Goal: Task Accomplishment & Management: Manage account settings

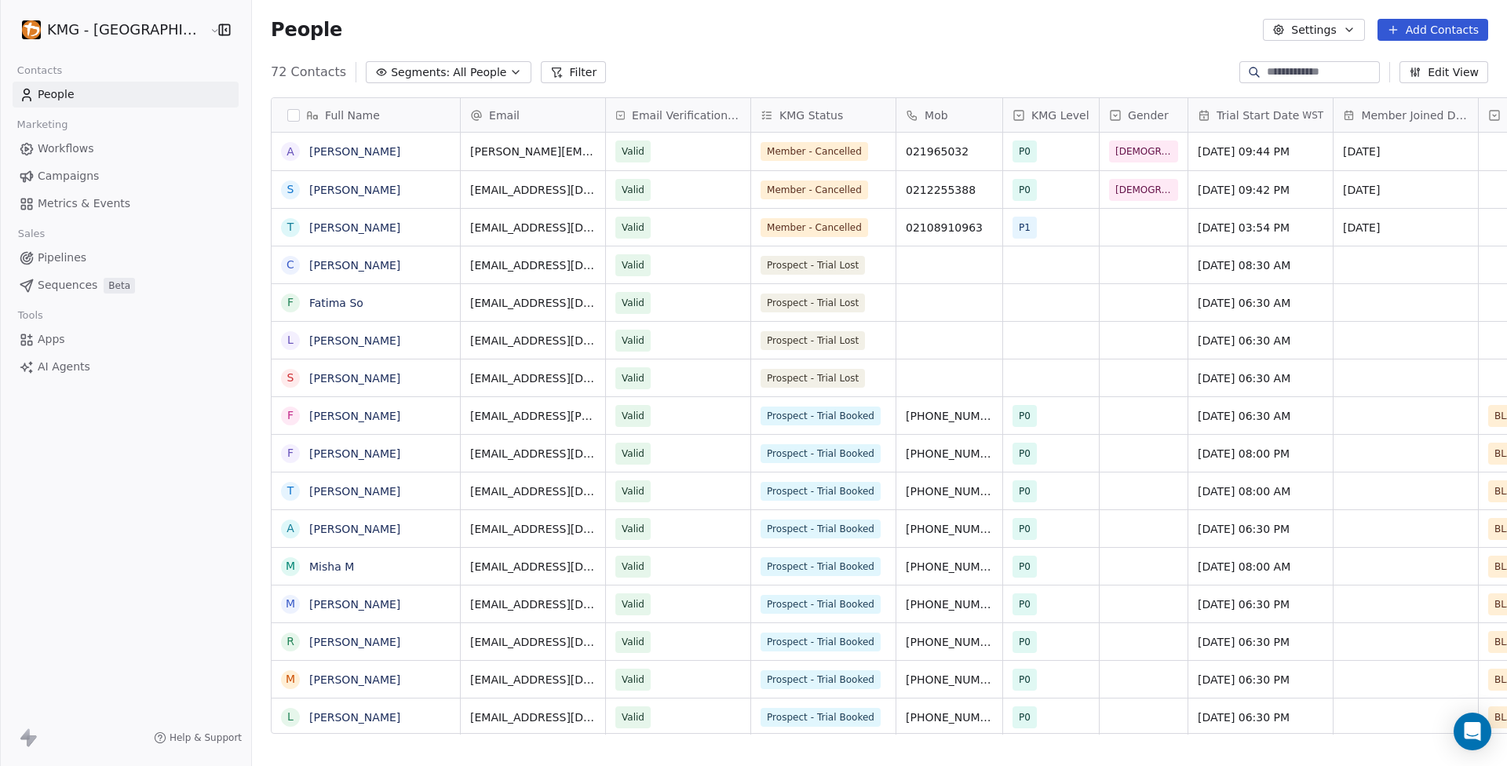
scroll to position [662, 1283]
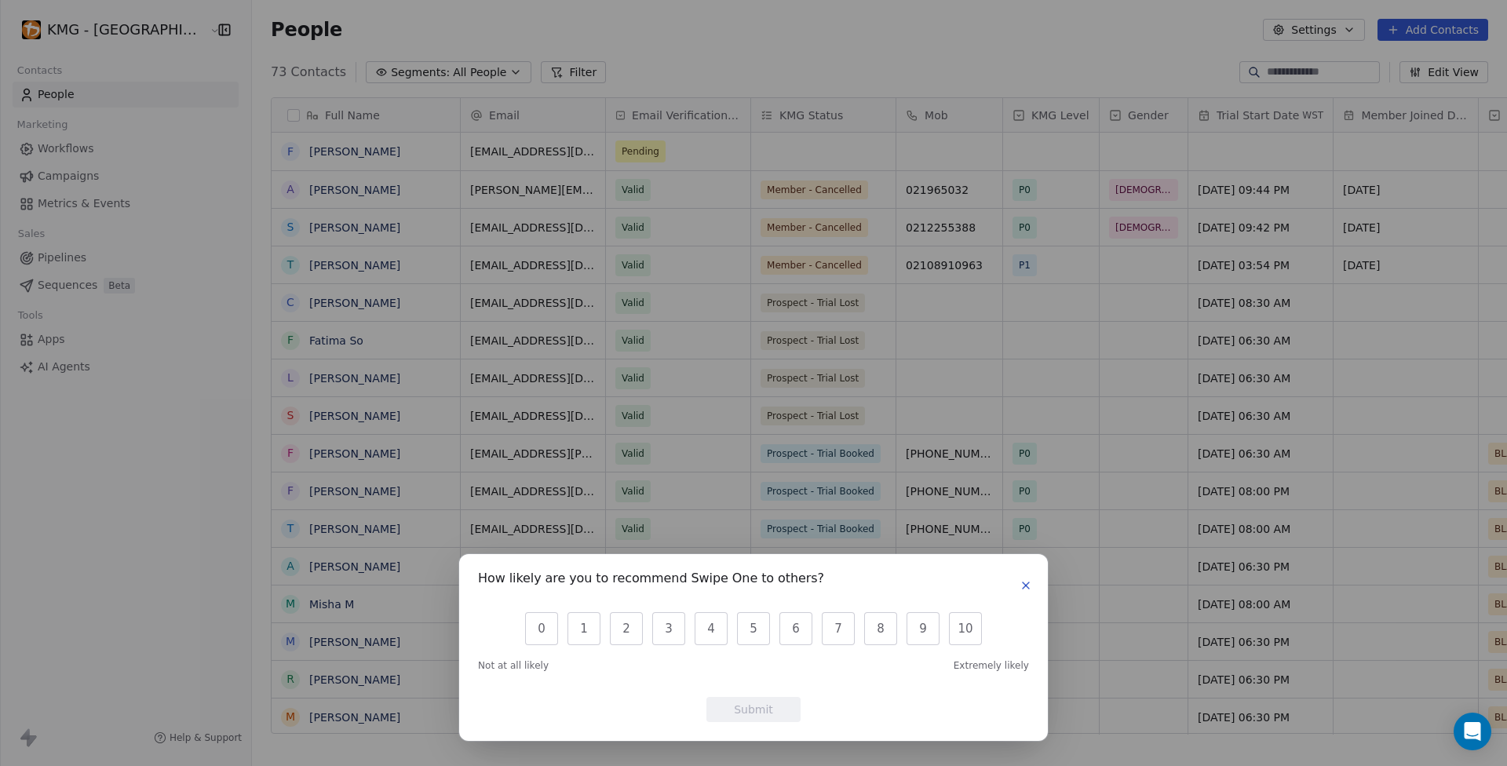
scroll to position [662, 1283]
click at [1021, 584] on icon "button" at bounding box center [1026, 585] width 13 height 13
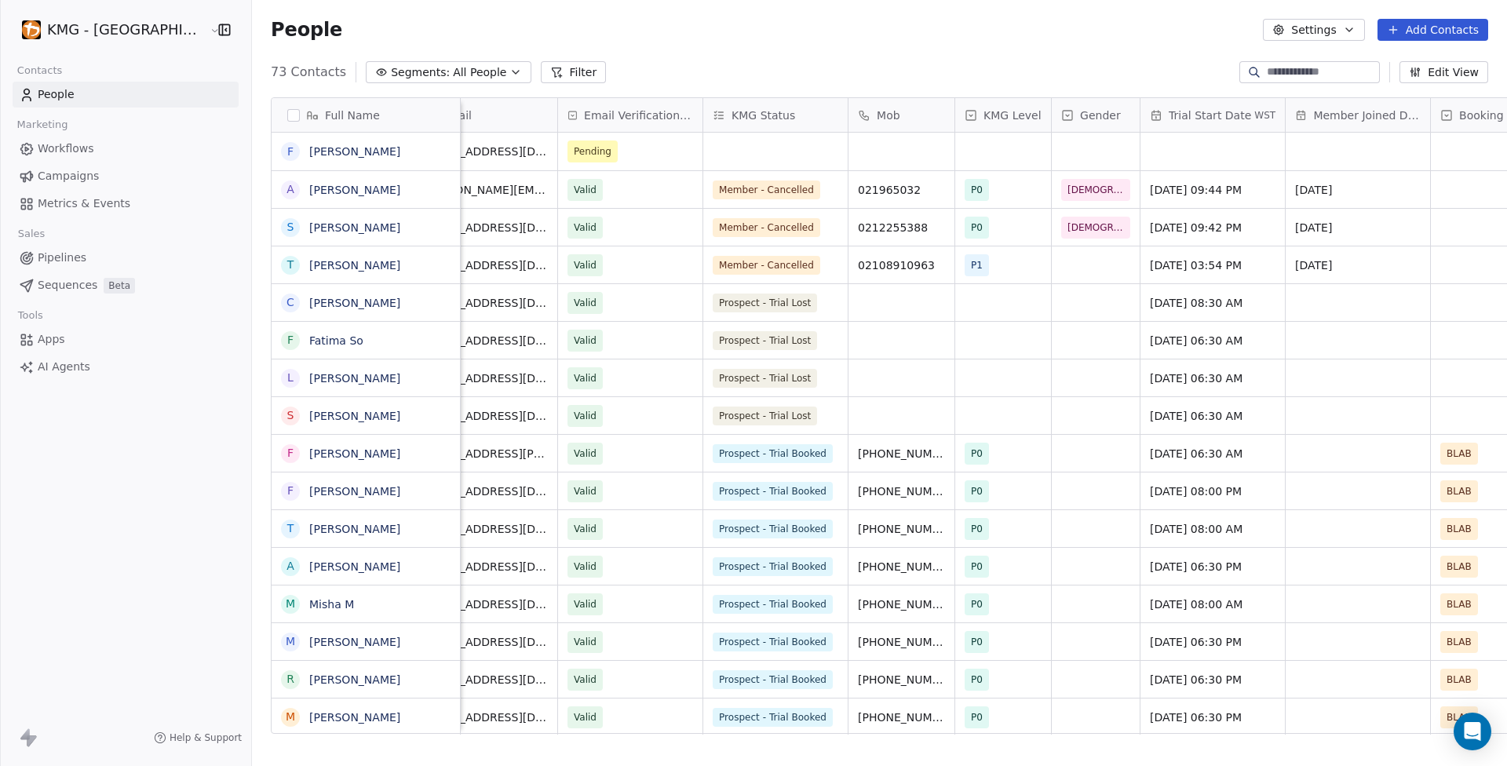
scroll to position [0, 0]
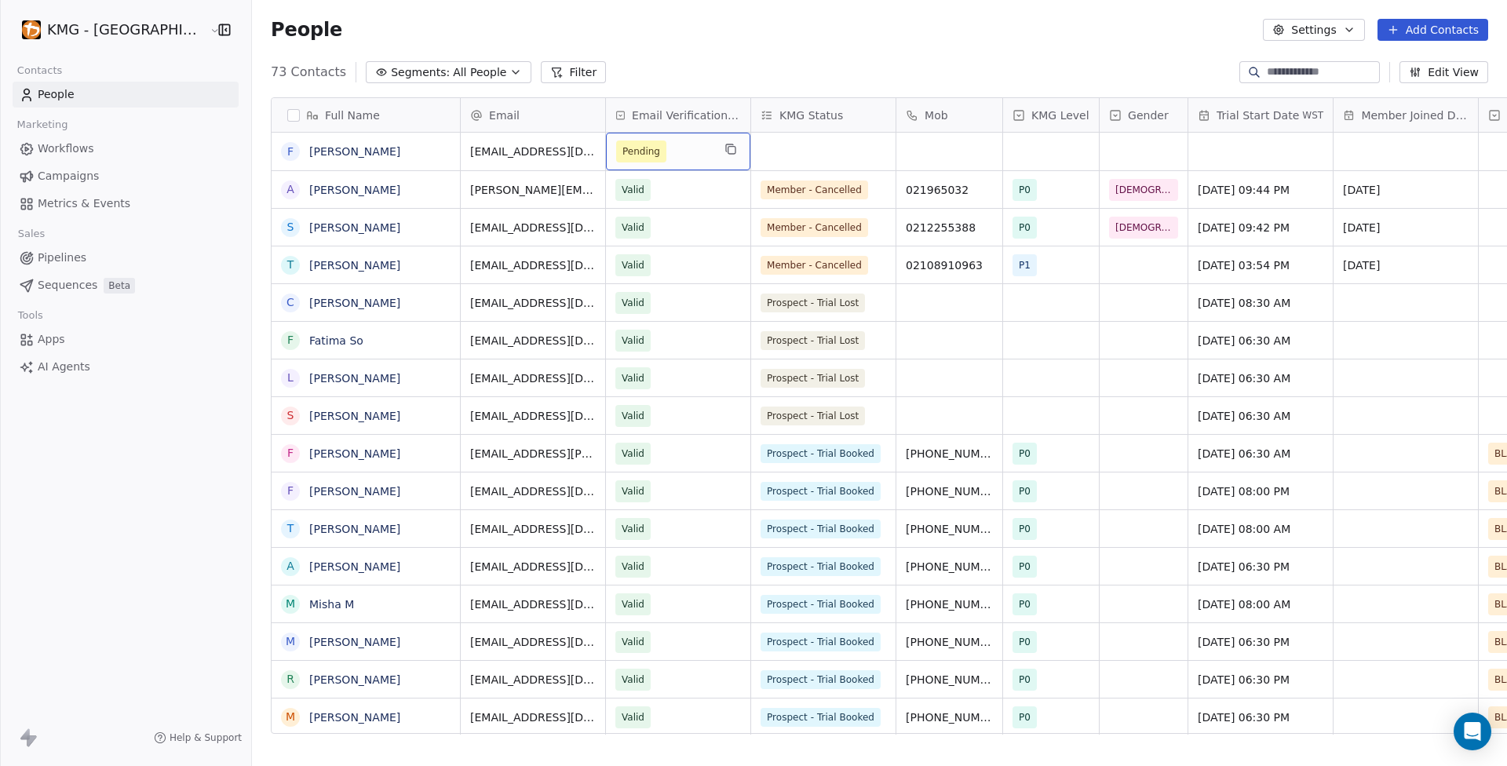
click at [622, 156] on span "Pending" at bounding box center [641, 152] width 38 height 16
click at [769, 51] on div "People Settings Add Contacts" at bounding box center [879, 30] width 1255 height 60
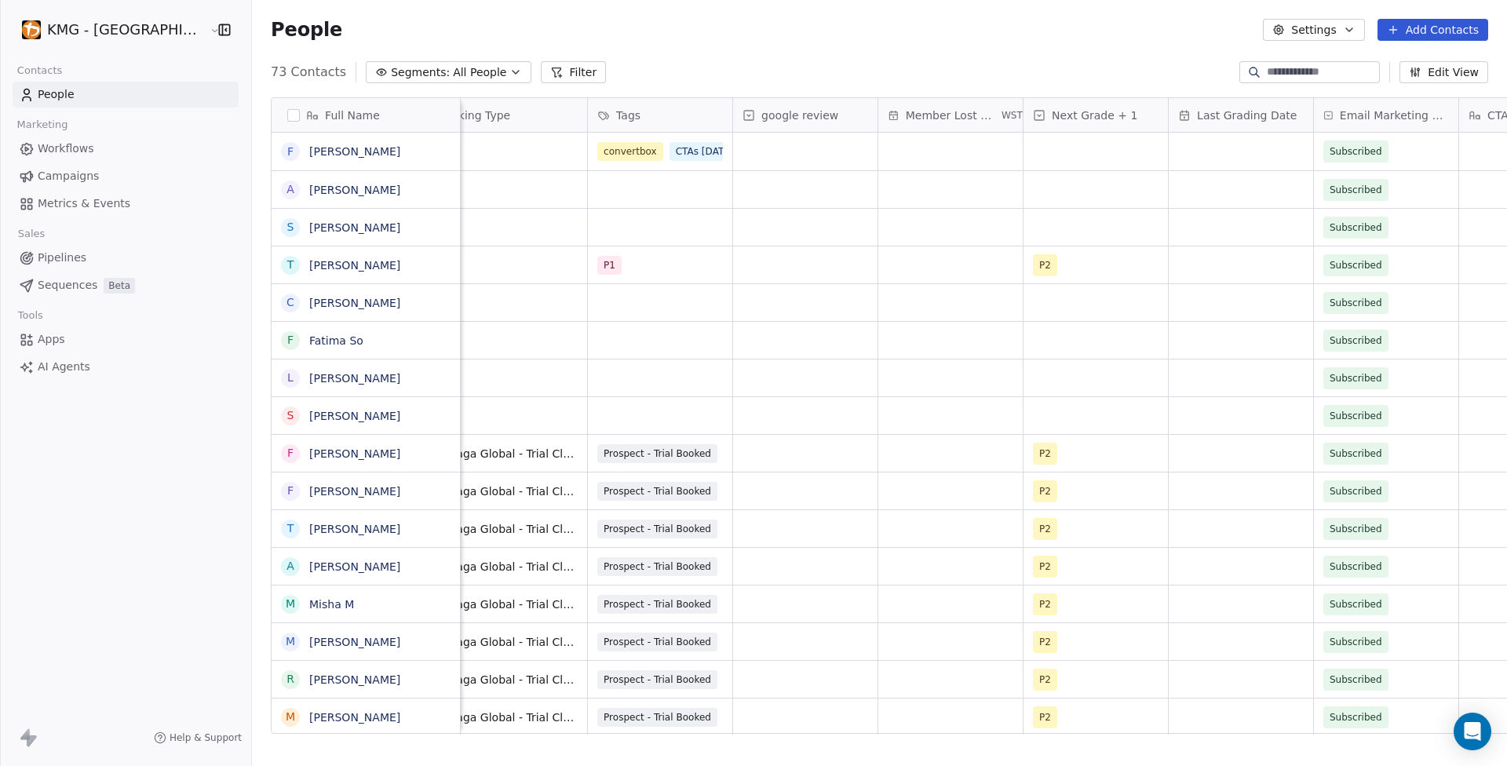
scroll to position [0, 1341]
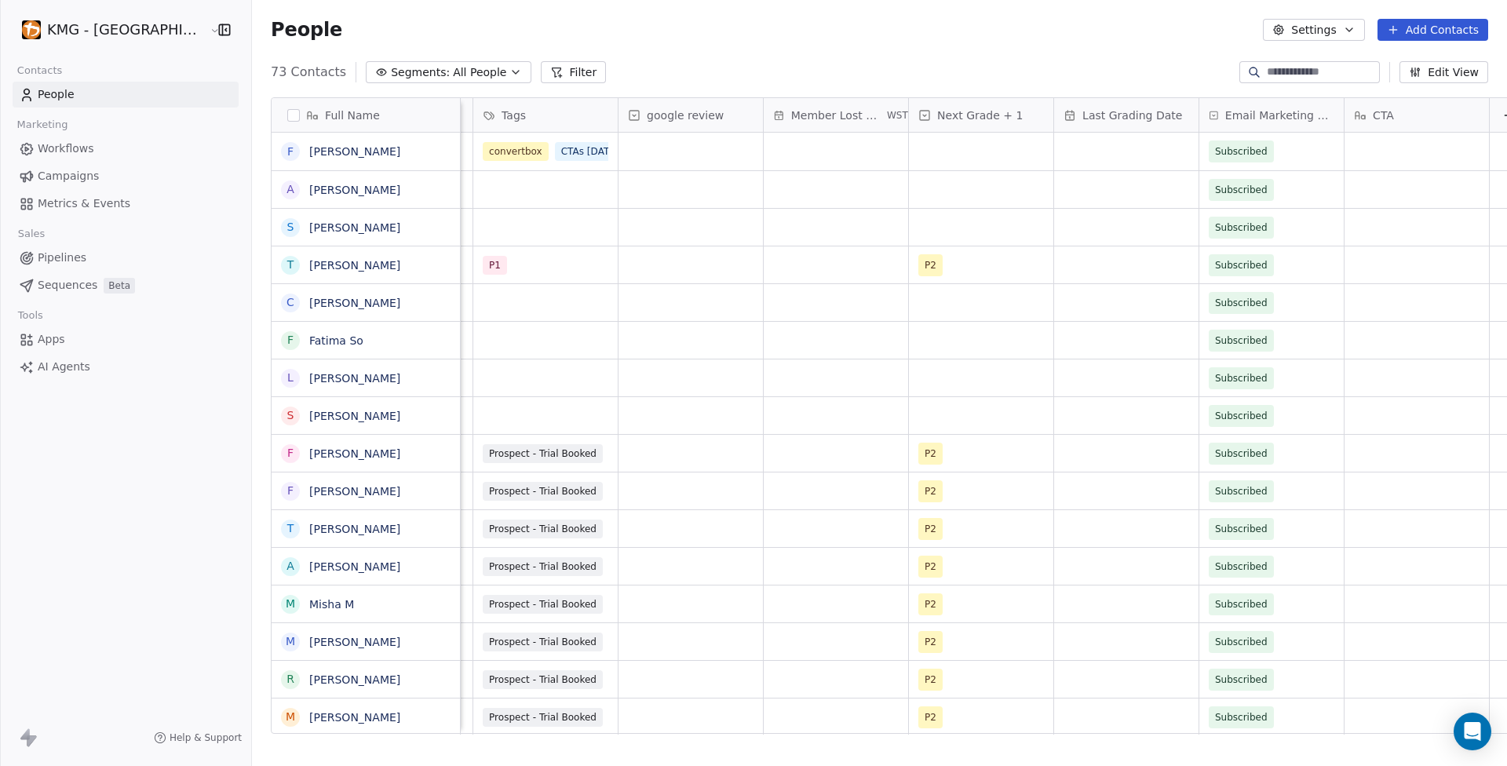
click at [1502, 112] on icon at bounding box center [1508, 115] width 13 height 13
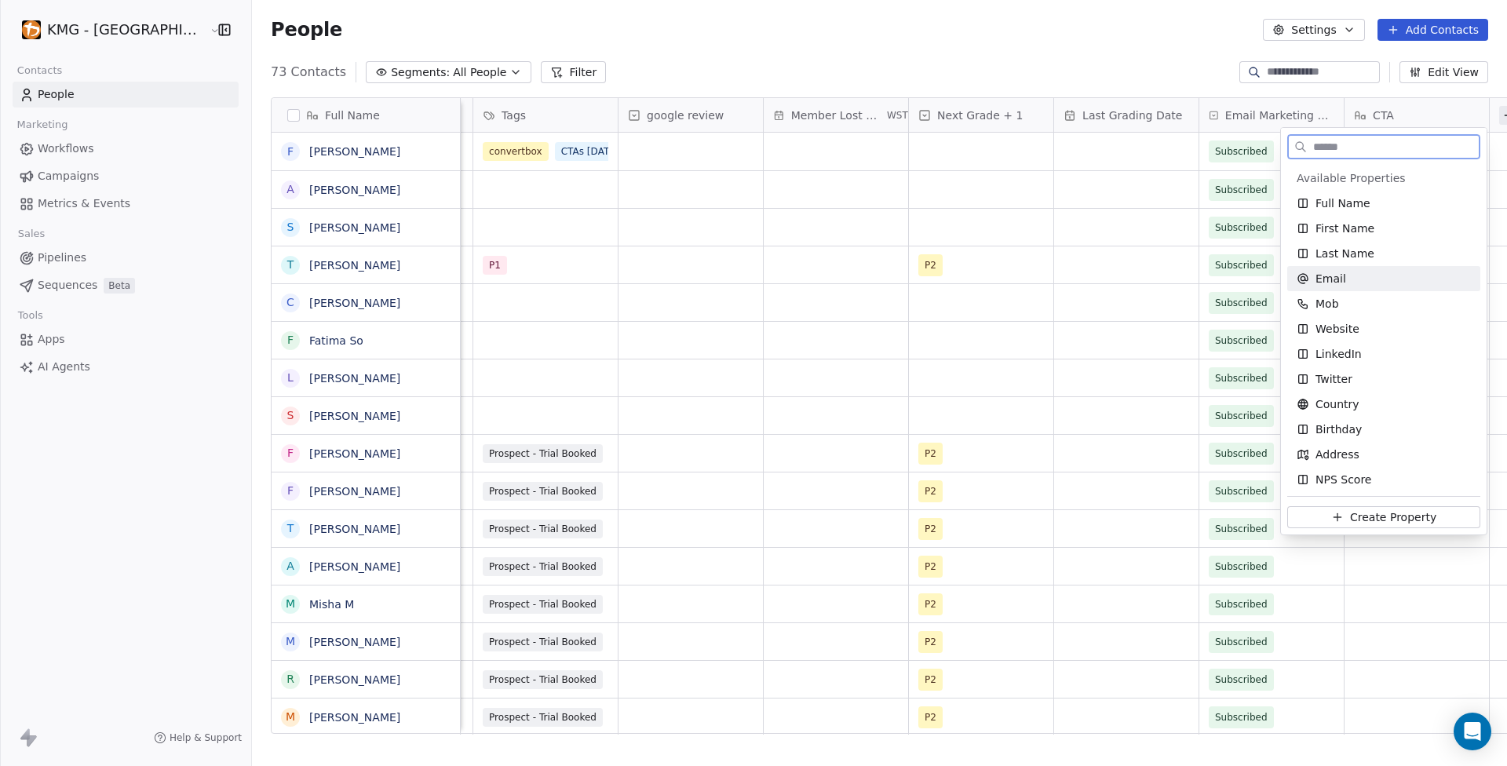
click at [1407, 520] on span "Create Property" at bounding box center [1393, 517] width 86 height 16
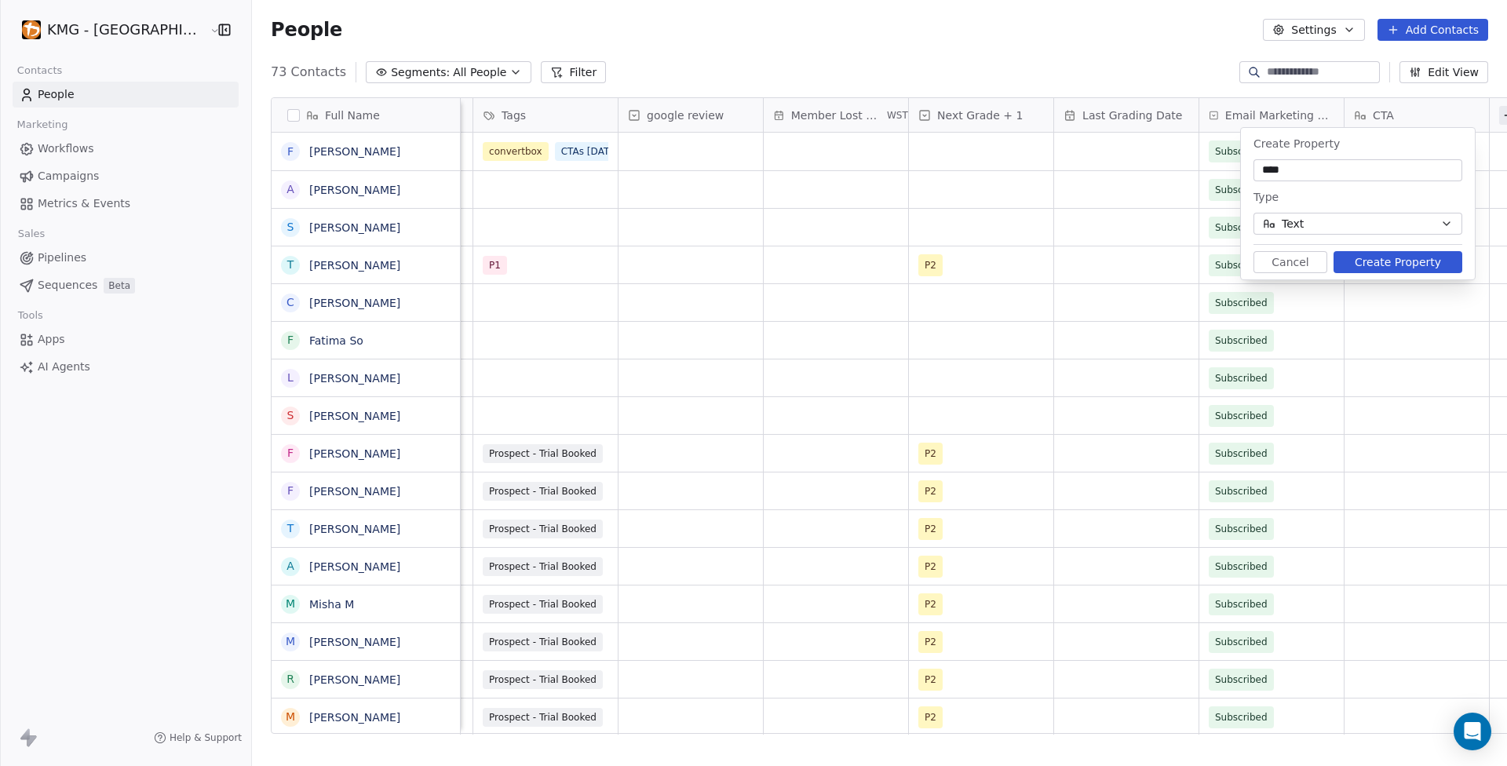
type input "****"
click at [1351, 193] on div "Type" at bounding box center [1357, 197] width 209 height 19
click at [1379, 221] on button "Text" at bounding box center [1357, 224] width 209 height 22
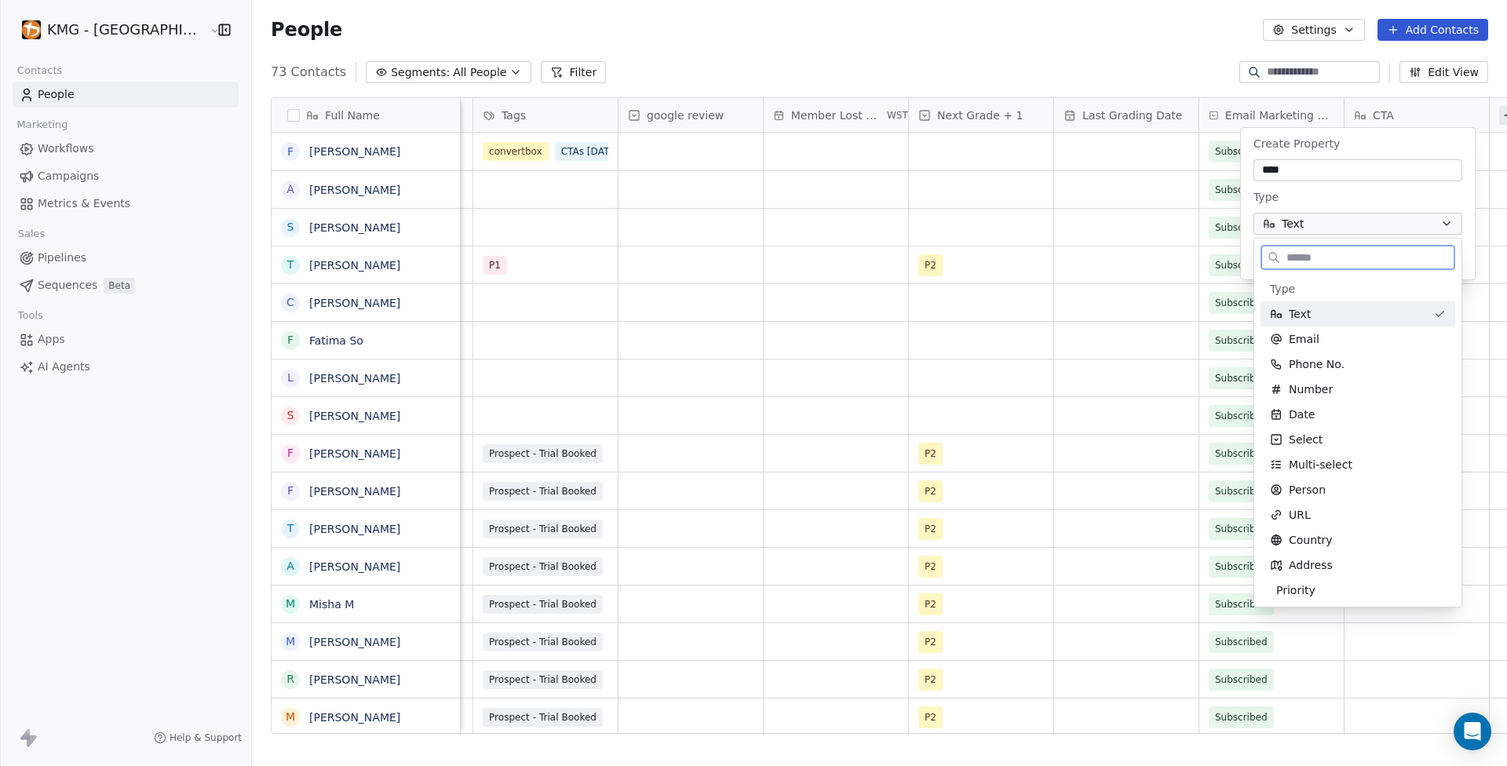
click at [1381, 316] on div "Text" at bounding box center [1348, 314] width 157 height 16
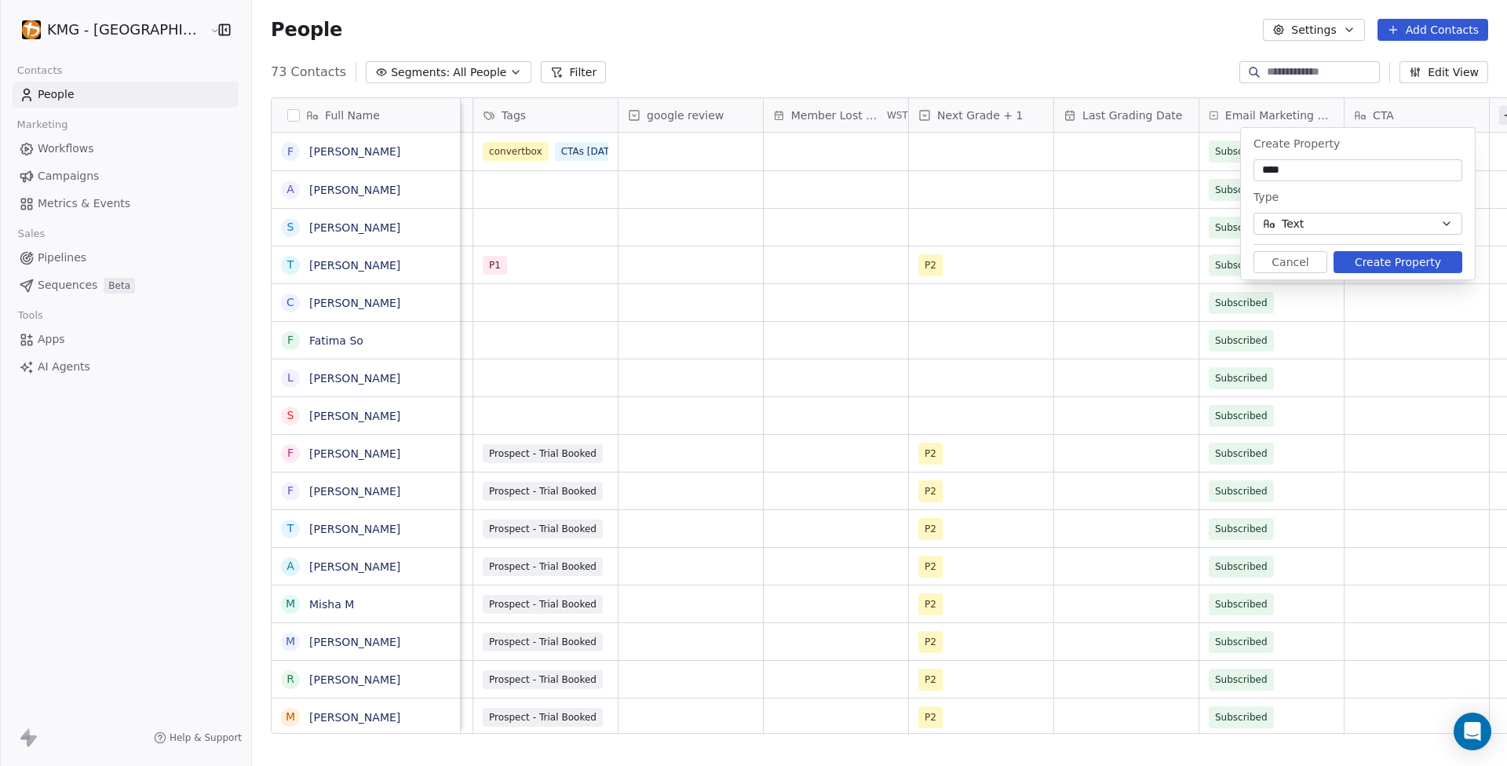
click at [1396, 265] on button "Create Property" at bounding box center [1398, 262] width 129 height 22
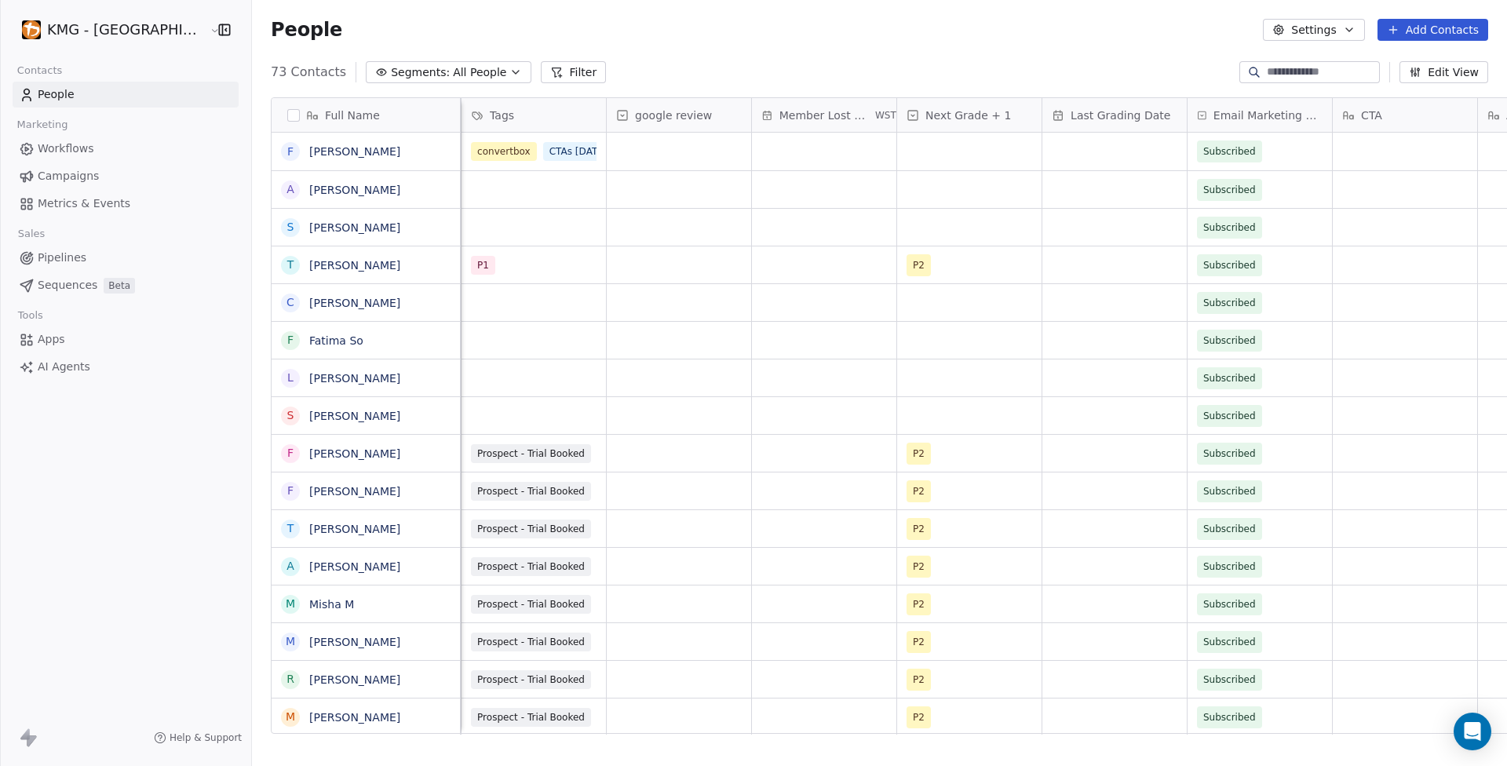
scroll to position [0, 1487]
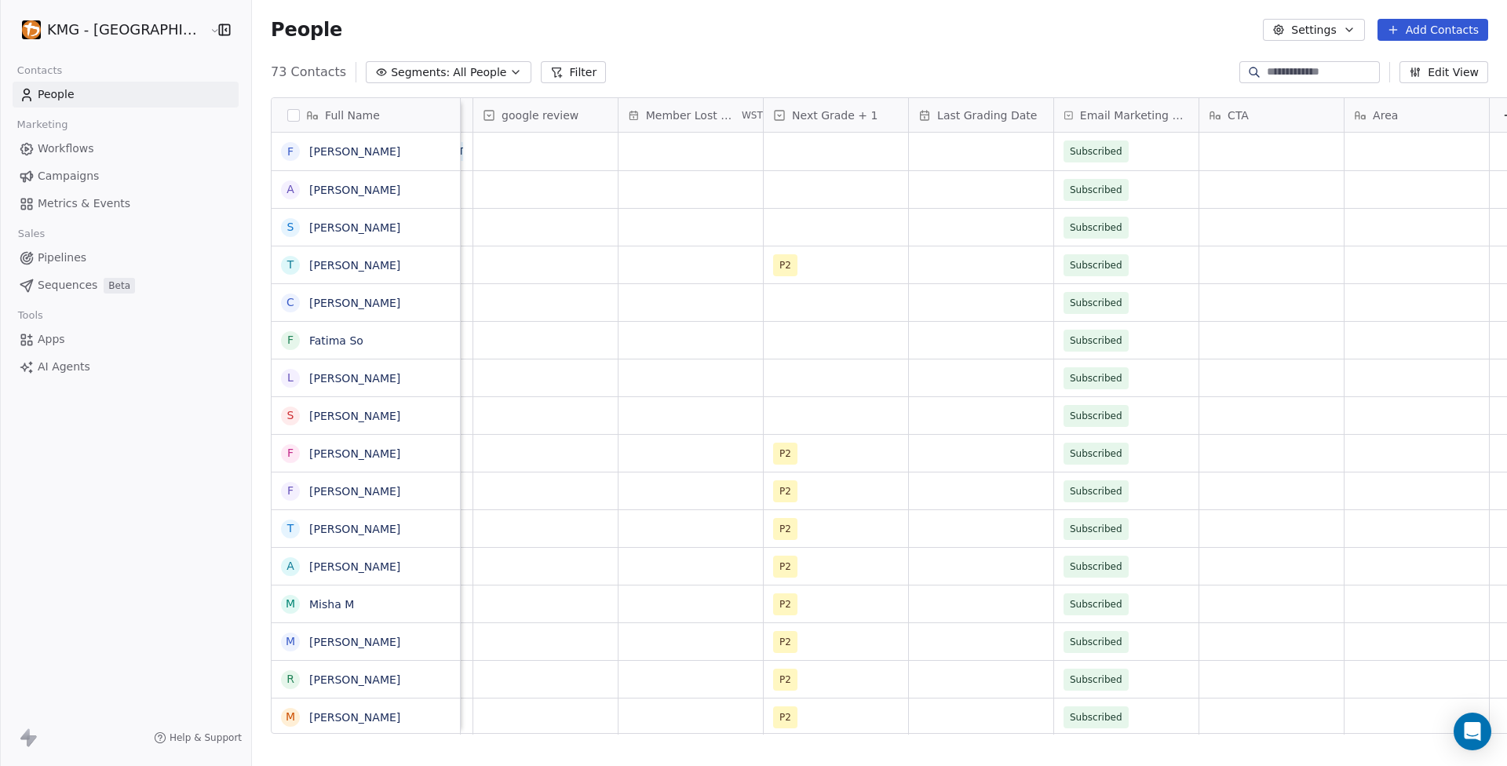
click at [68, 343] on link "Apps" at bounding box center [126, 340] width 226 height 26
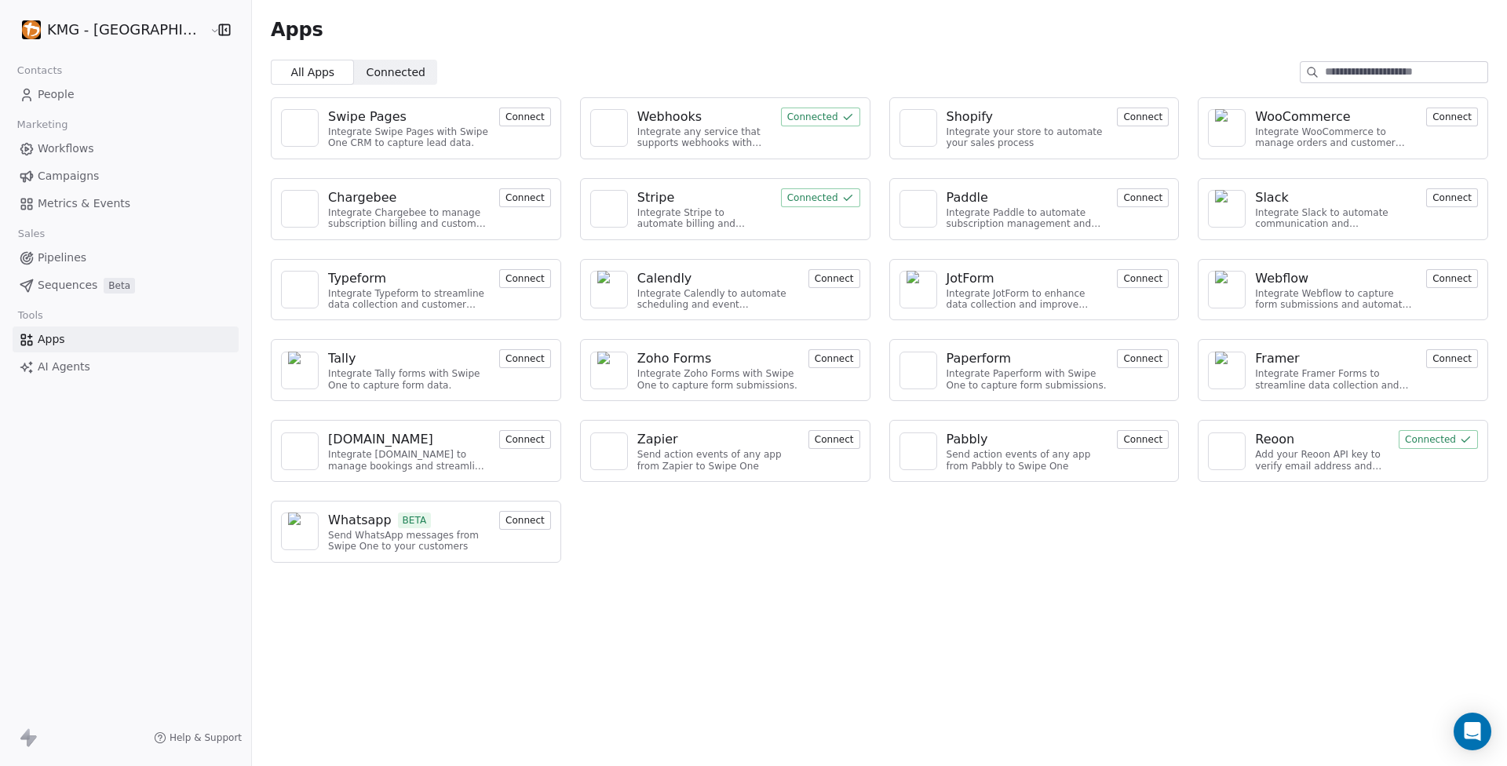
click at [781, 115] on button "Connected" at bounding box center [820, 117] width 79 height 19
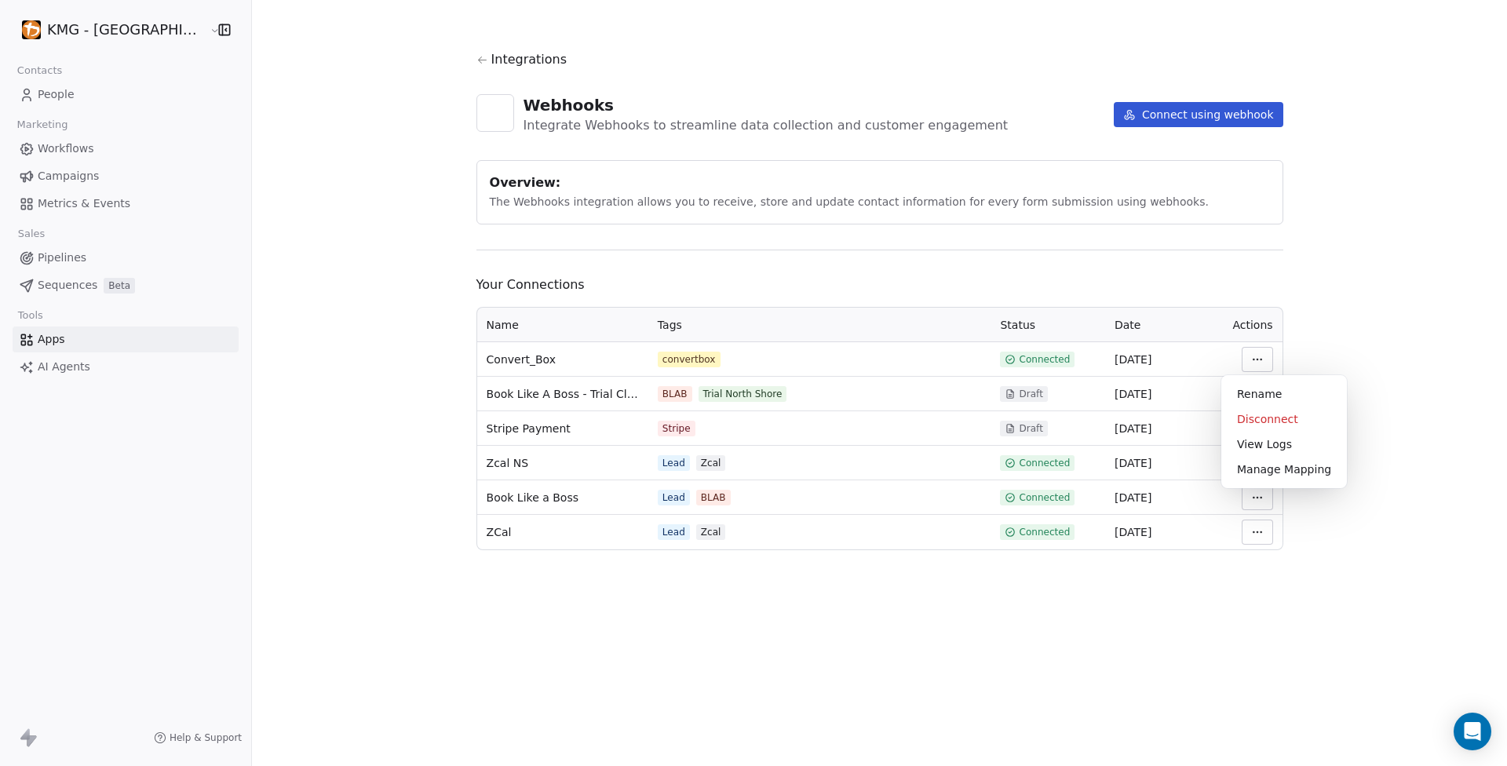
click at [1239, 361] on html "KMG - [GEOGRAPHIC_DATA] Contacts People Marketing Workflows Campaigns Metrics &…" at bounding box center [753, 383] width 1507 height 766
click at [1283, 472] on div "Manage Mapping" at bounding box center [1284, 469] width 113 height 25
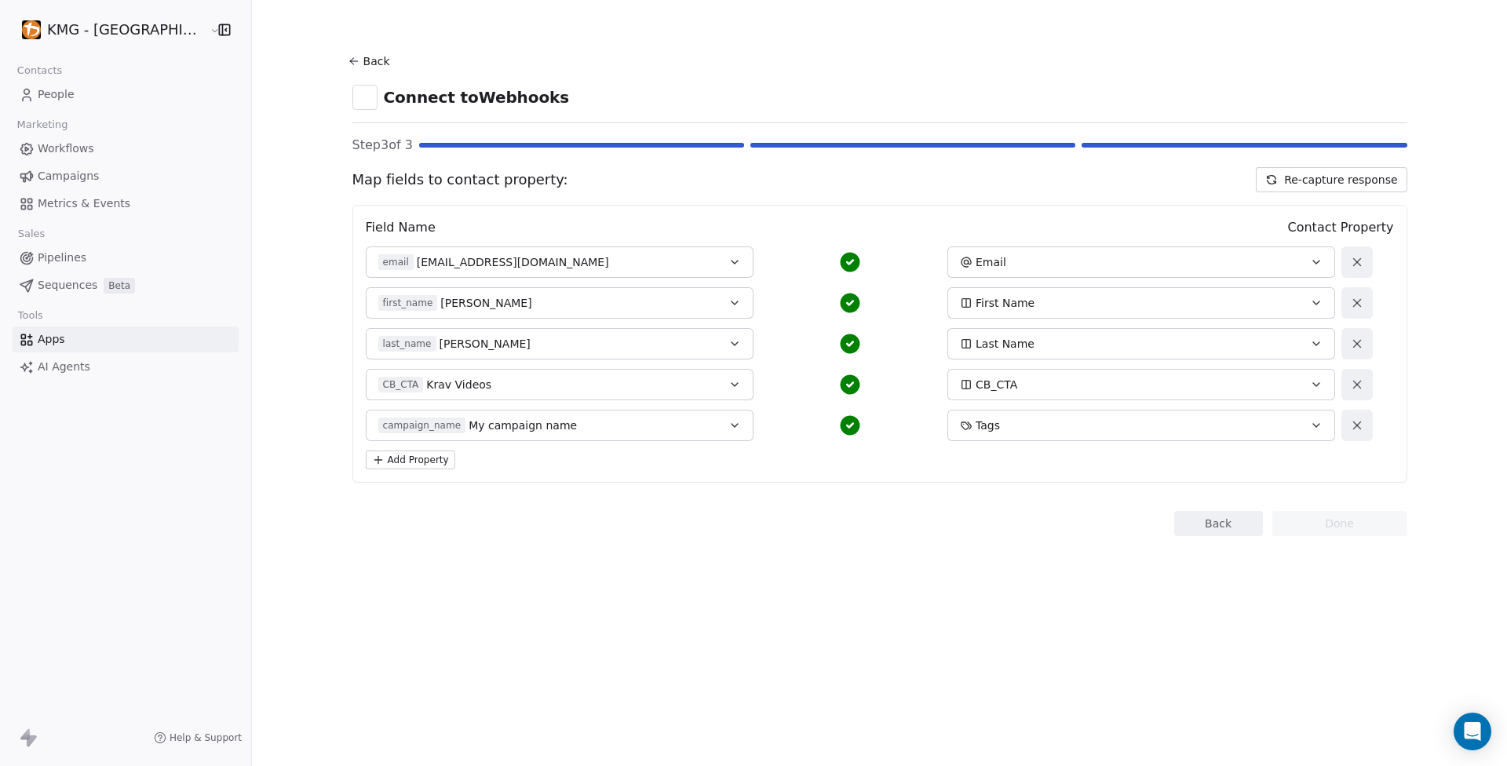
click at [418, 462] on button "Add Property" at bounding box center [410, 460] width 89 height 19
click at [469, 473] on button "Select a Field" at bounding box center [560, 466] width 388 height 31
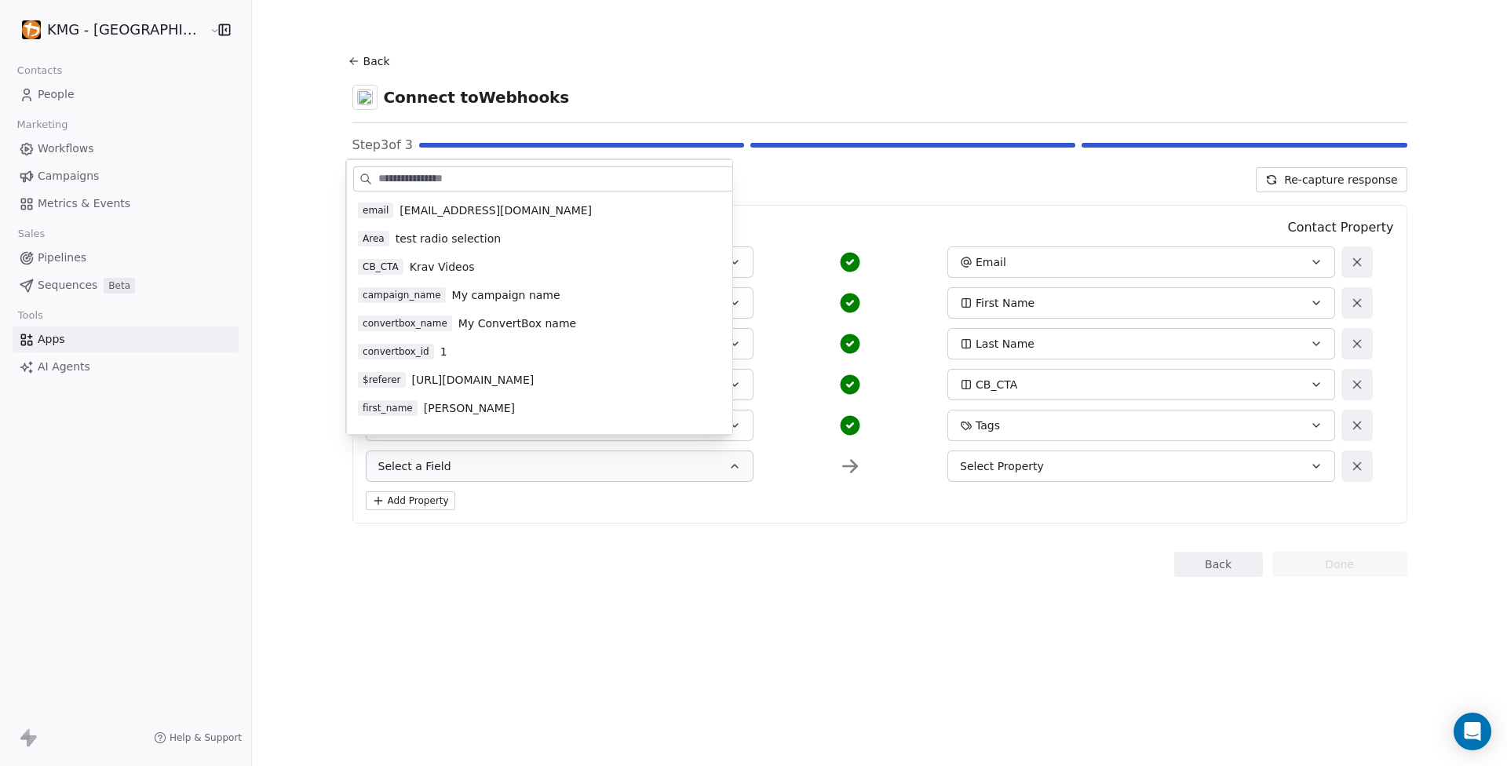
click at [467, 239] on span "test radio selection" at bounding box center [448, 239] width 105 height 16
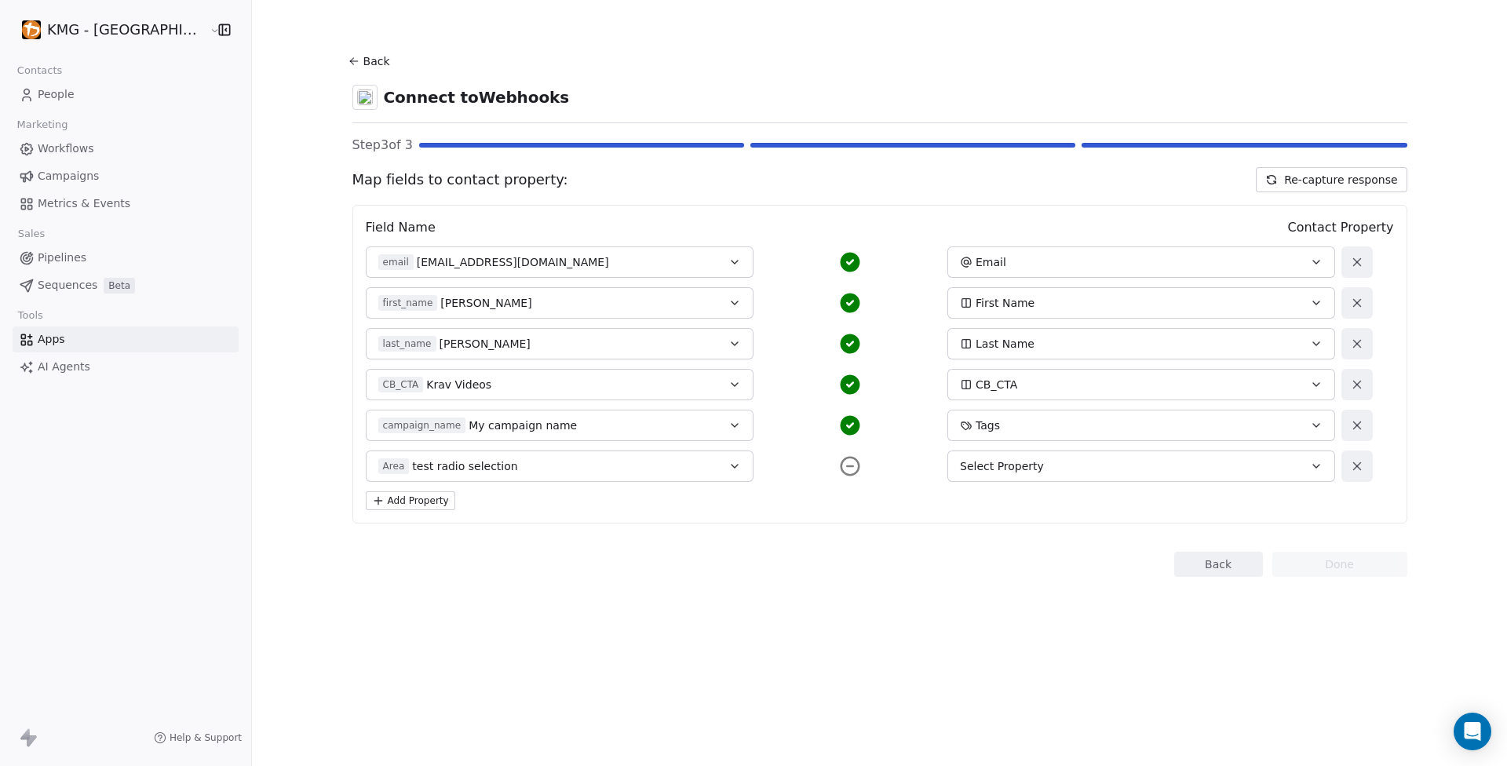
click at [1261, 463] on div "Select Property" at bounding box center [1123, 466] width 327 height 16
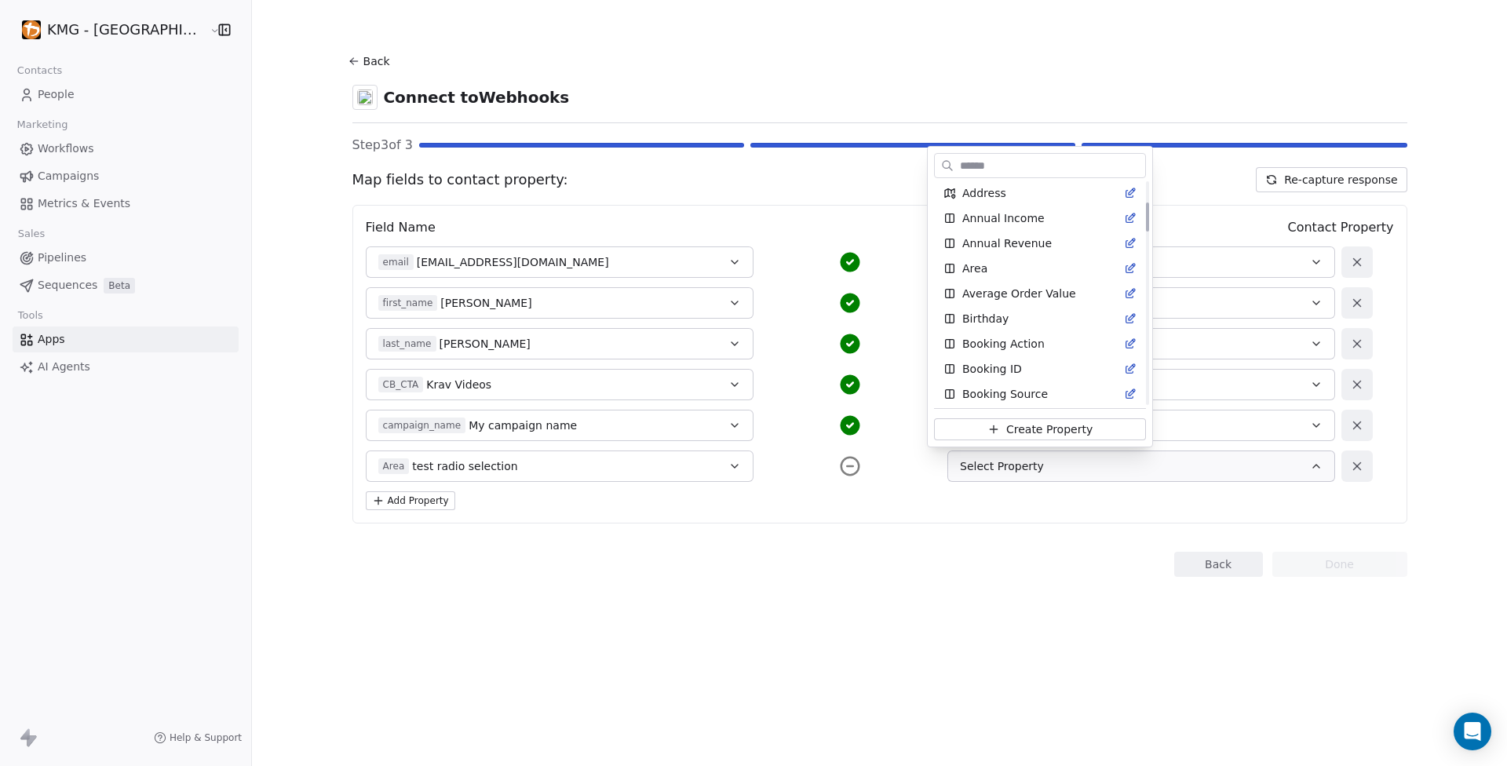
scroll to position [79, 0]
click at [986, 261] on div "Area" at bounding box center [1039, 269] width 193 height 16
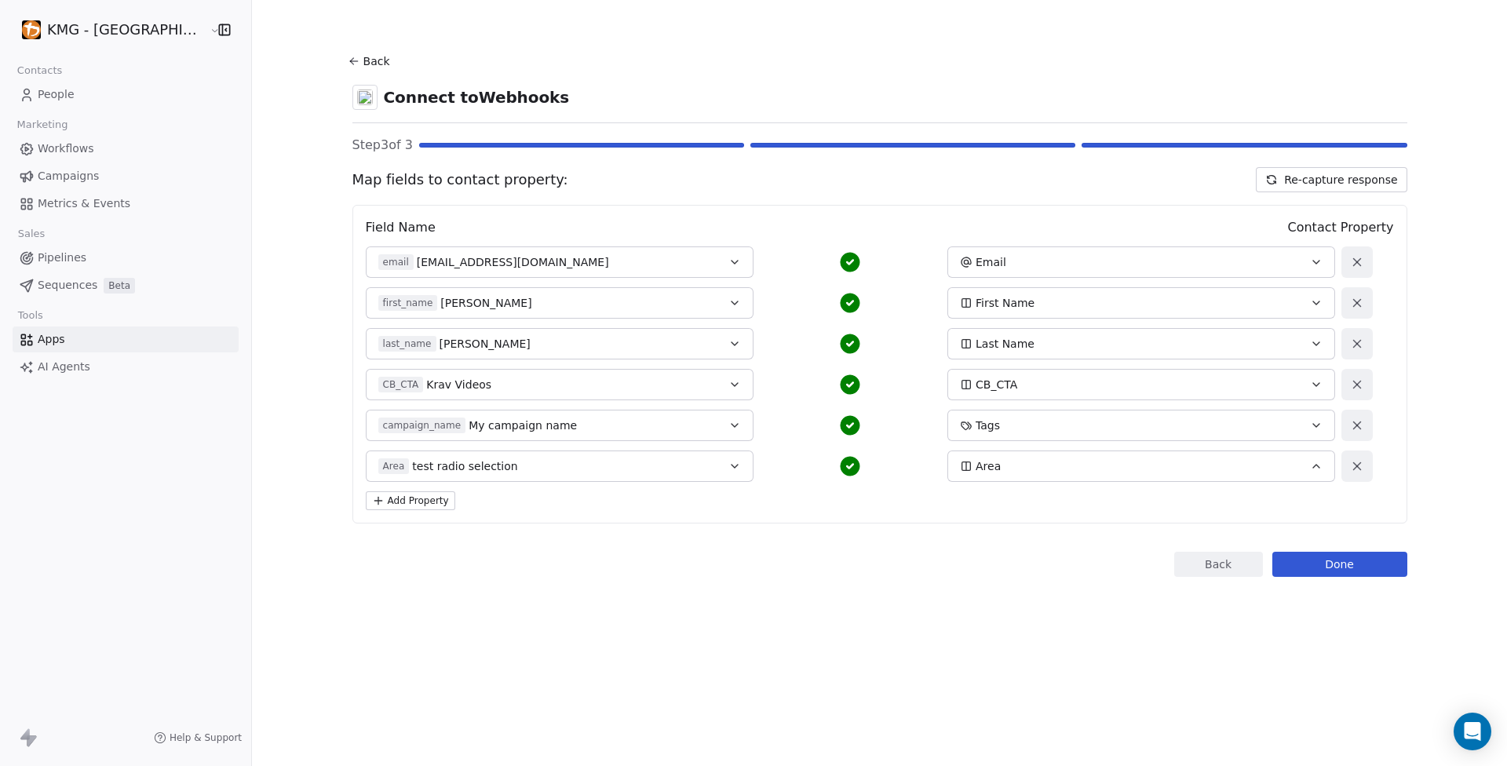
click at [1333, 567] on button "Done" at bounding box center [1339, 564] width 135 height 25
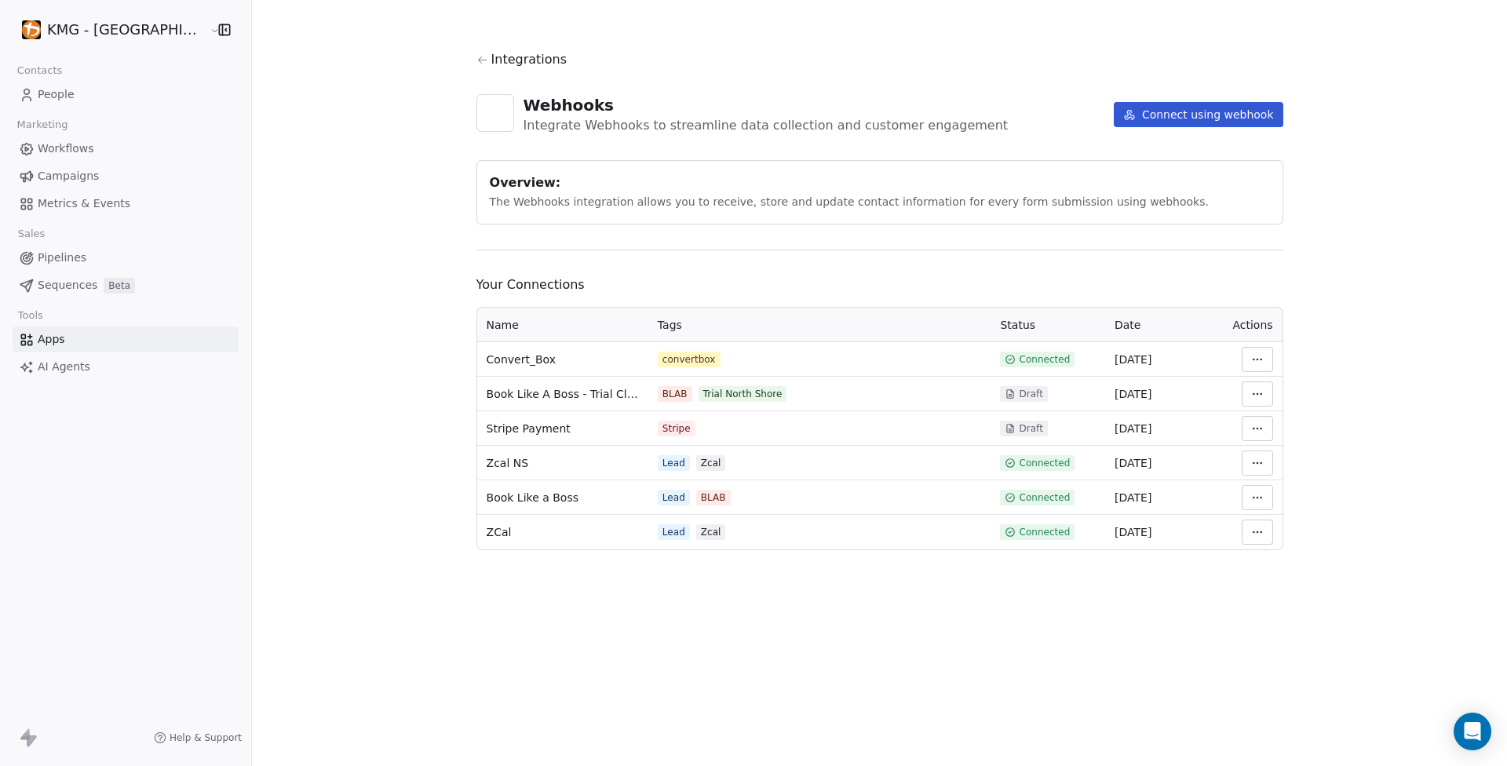
click at [1236, 356] on html "KMG - [GEOGRAPHIC_DATA] Contacts People Marketing Workflows Campaigns Metrics &…" at bounding box center [753, 383] width 1507 height 766
click at [1281, 468] on div "Manage Mapping" at bounding box center [1284, 469] width 113 height 25
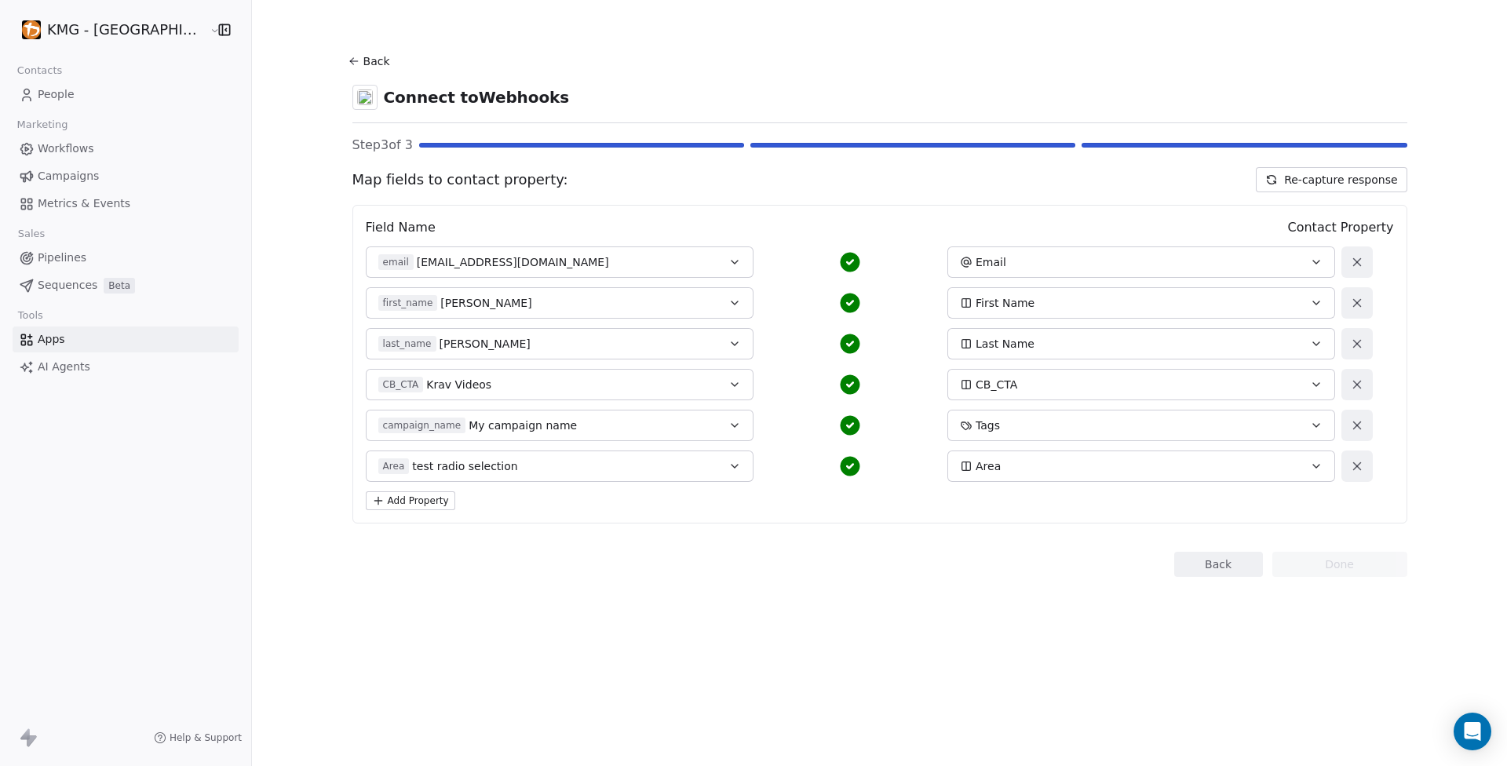
click at [400, 505] on button "Add Property" at bounding box center [410, 500] width 89 height 19
click at [513, 504] on button "Select a Field" at bounding box center [560, 506] width 388 height 31
click at [462, 684] on div "Back Connect to Webhooks Step 3 of 3 Map fields to contact property: Re-capture…" at bounding box center [879, 383] width 1255 height 766
click at [1445, 241] on div "Back Connect to Webhooks Step 3 of 3 Map fields to contact property: Re-capture…" at bounding box center [879, 383] width 1255 height 766
click at [1350, 505] on icon at bounding box center [1357, 507] width 14 height 14
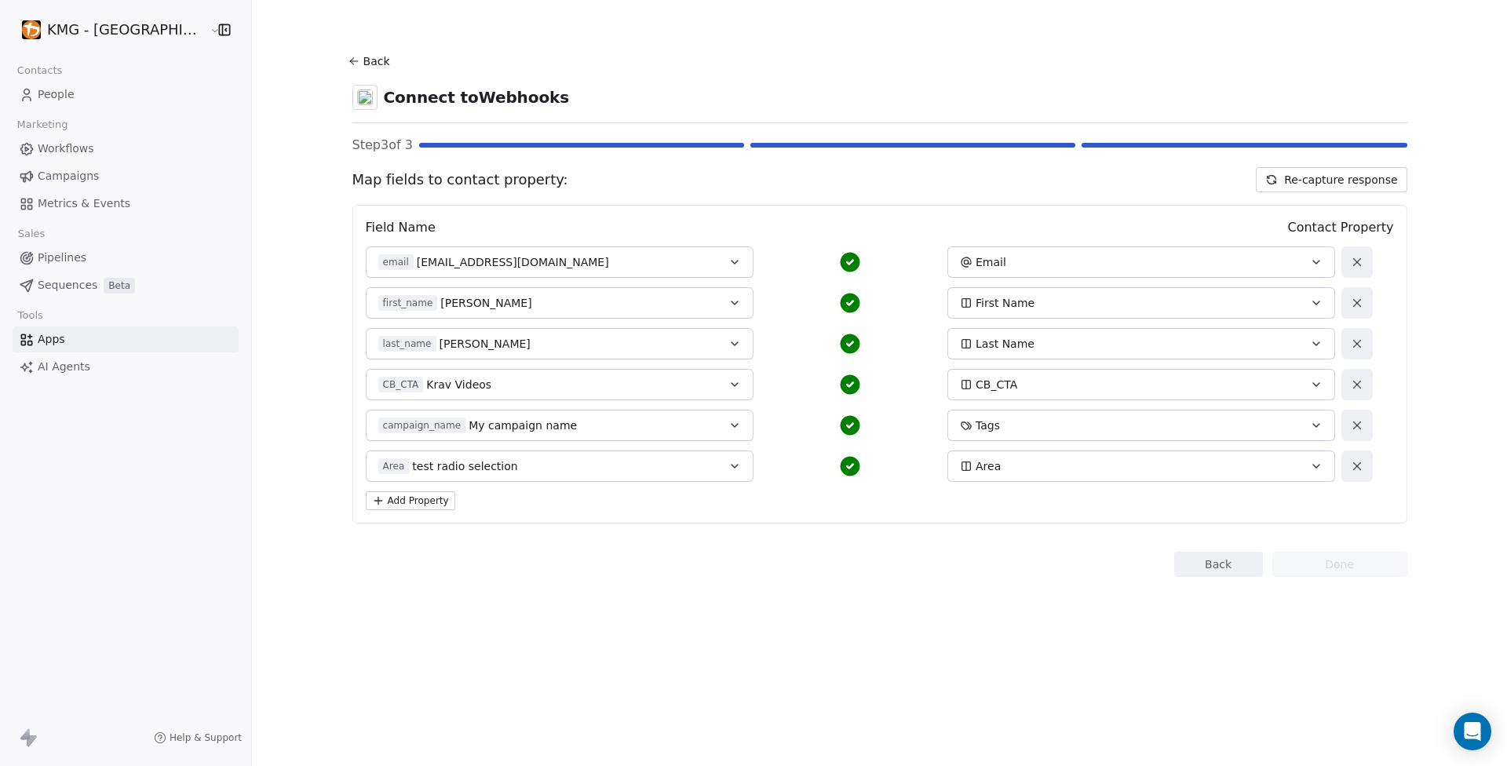
click at [1336, 179] on button "Re-capture response" at bounding box center [1331, 179] width 151 height 25
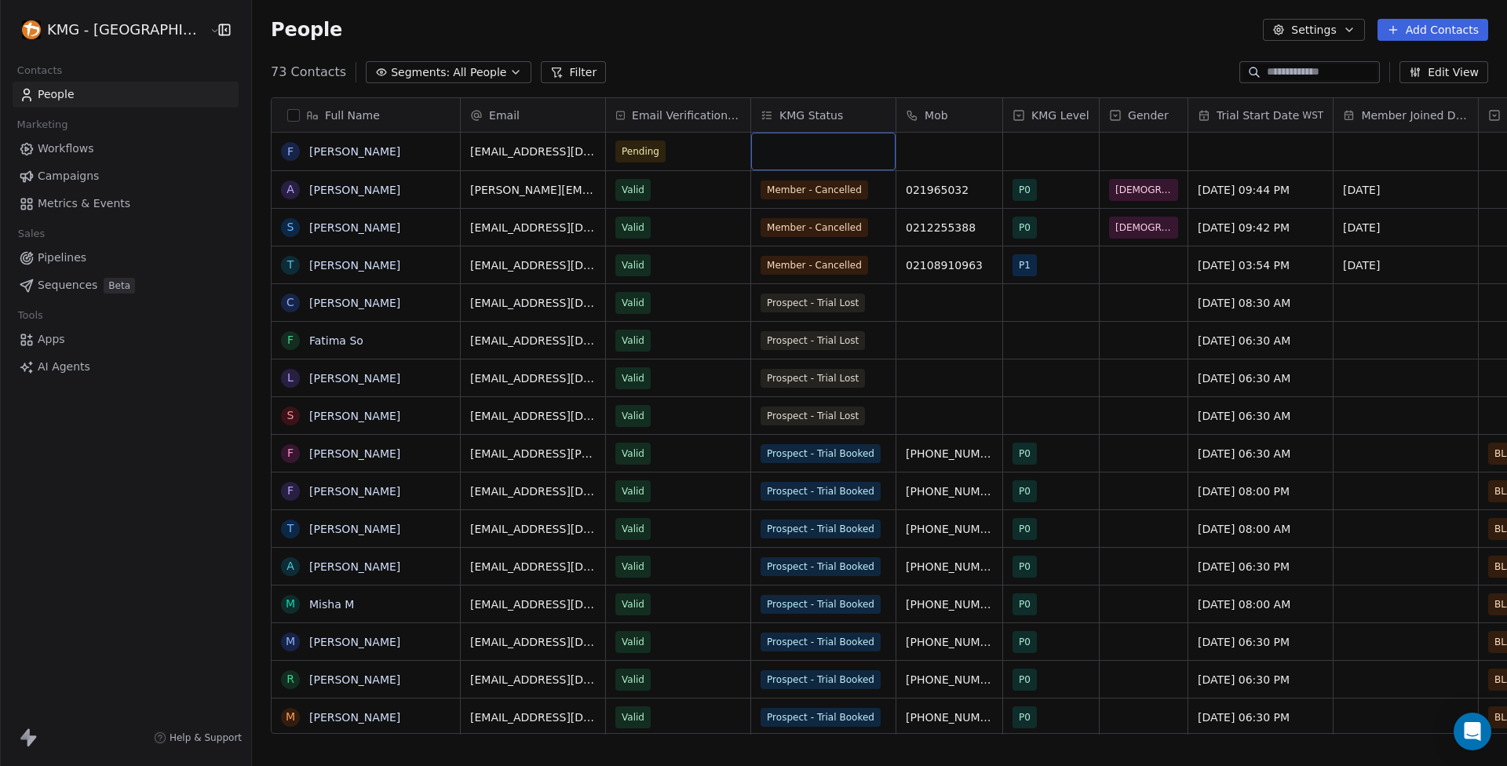
click at [813, 148] on div "grid" at bounding box center [823, 152] width 144 height 38
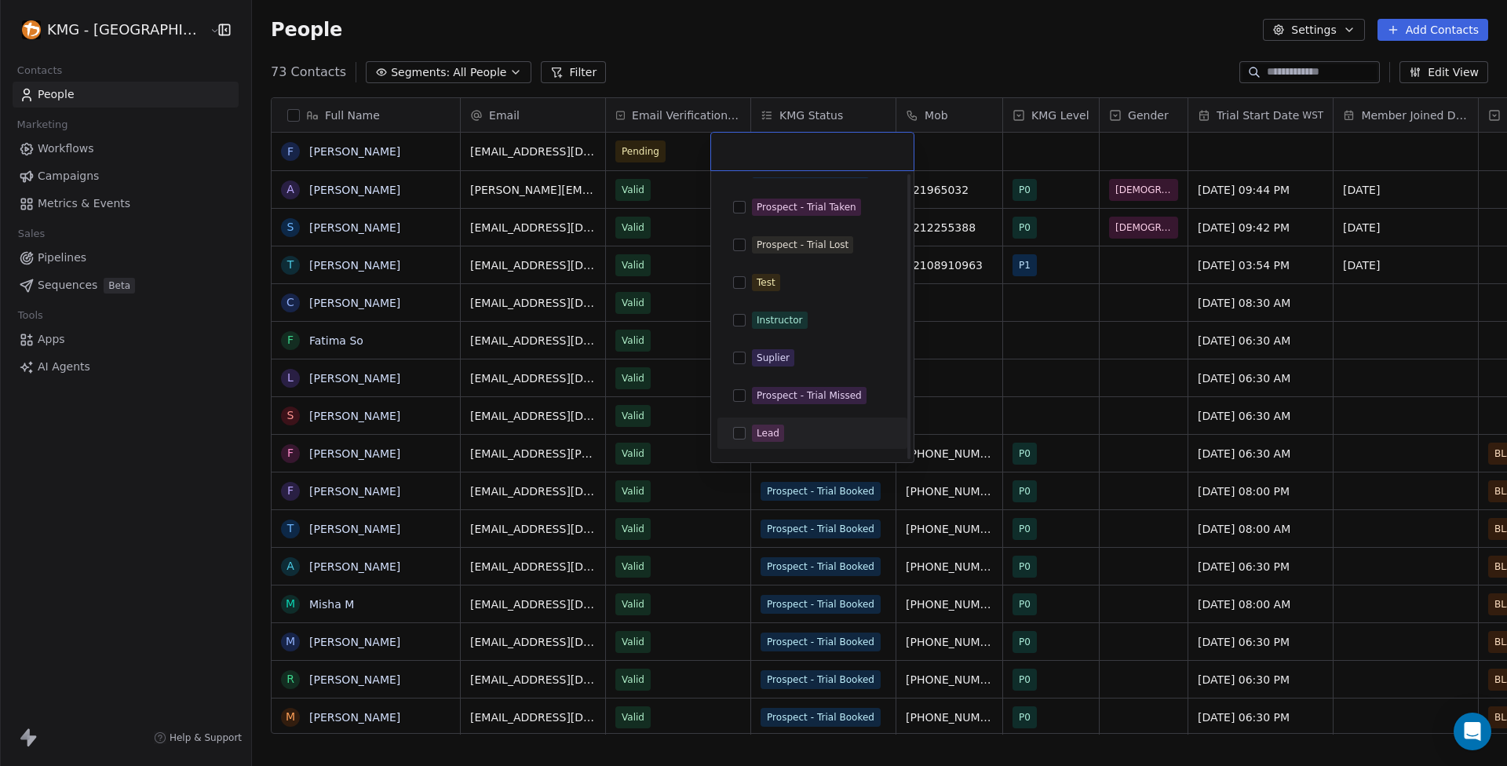
scroll to position [167, 0]
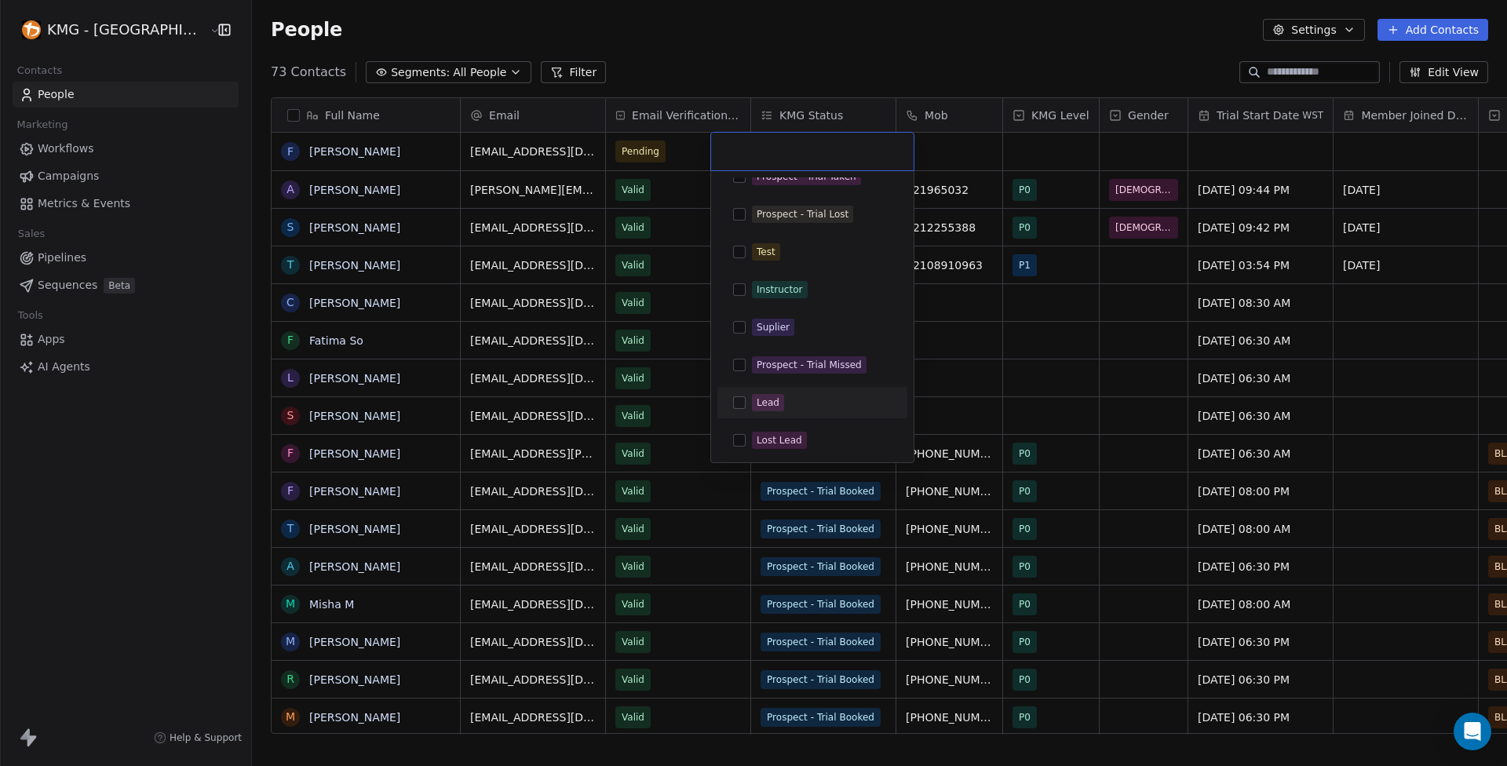
click at [746, 401] on div "Lead" at bounding box center [812, 402] width 177 height 25
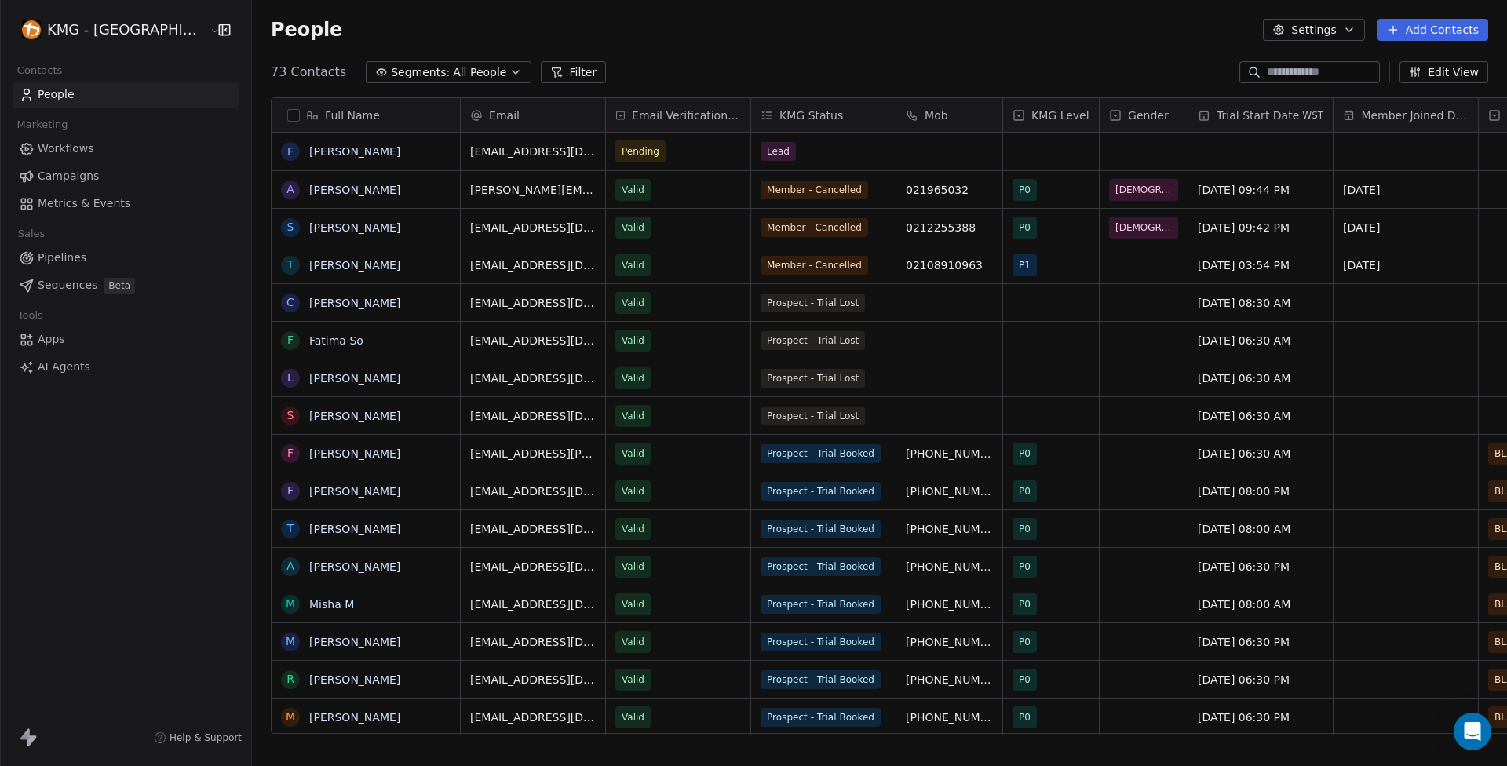
click at [769, 35] on html "KMG - Auckland Contacts People Marketing Workflows Campaigns Metrics & Events S…" at bounding box center [753, 383] width 1507 height 766
